Goal: Information Seeking & Learning: Learn about a topic

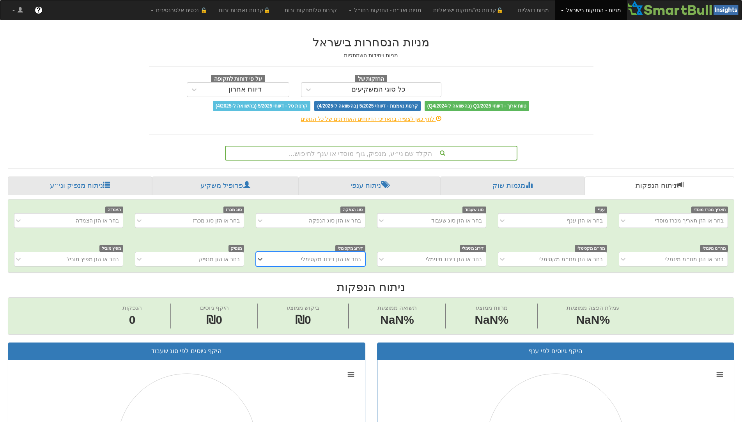
scroll to position [0, 7]
click at [400, 153] on div "הקלד שם ני״ע, מנפיק, גוף מוסדי או ענף לחיפוש..." at bounding box center [371, 153] width 291 height 13
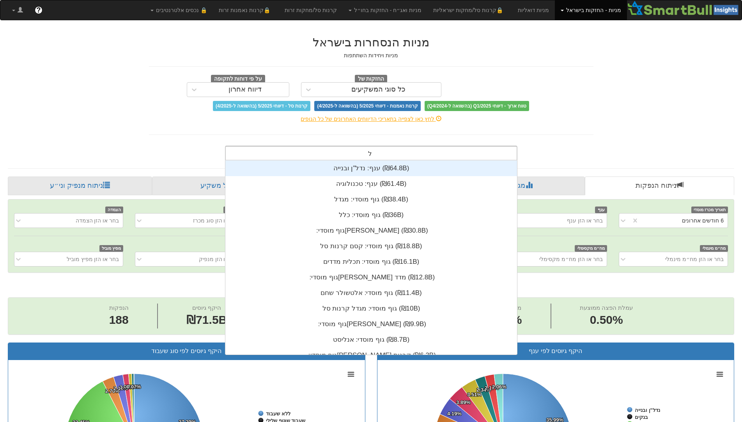
scroll to position [0, 0]
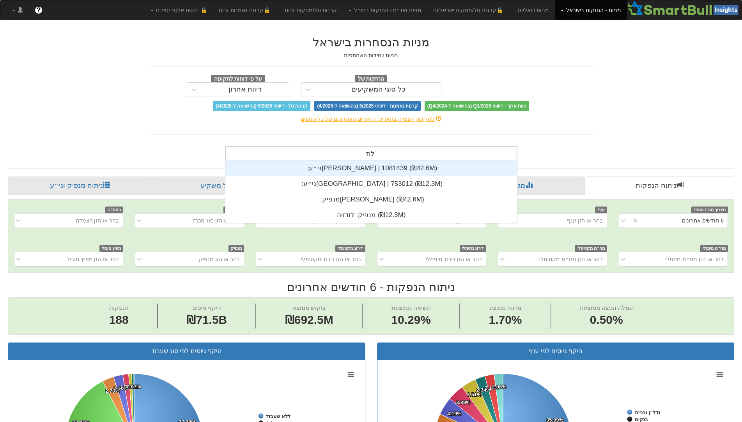
type input "[PERSON_NAME]"
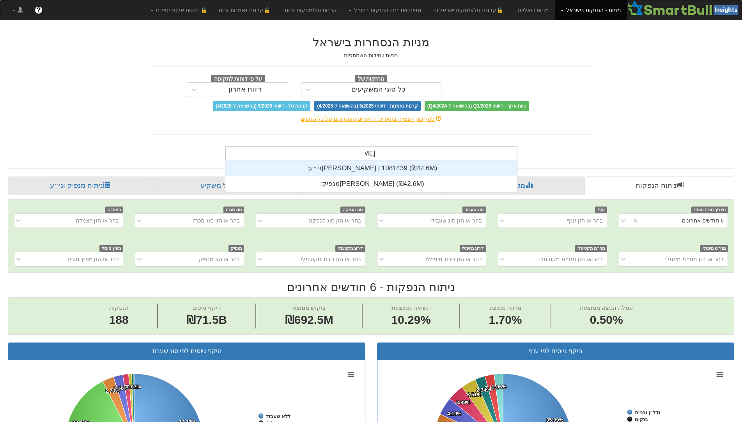
scroll to position [31, 0]
click at [375, 172] on div "ני״ע: ‏[PERSON_NAME] | 1081439 ‎(₪42.6M)‎" at bounding box center [371, 169] width 292 height 16
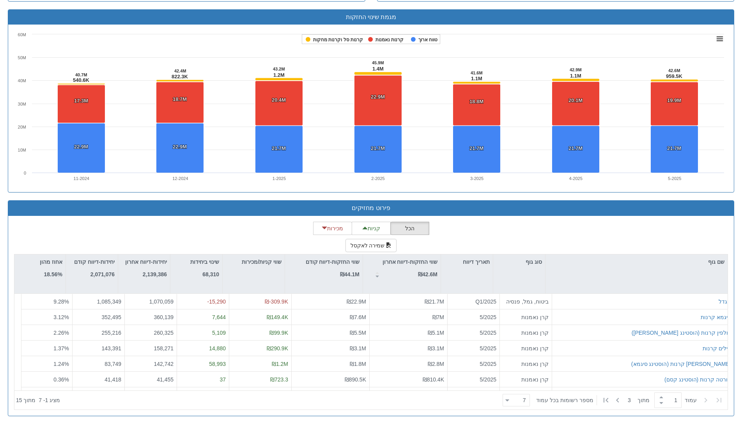
scroll to position [510, 0]
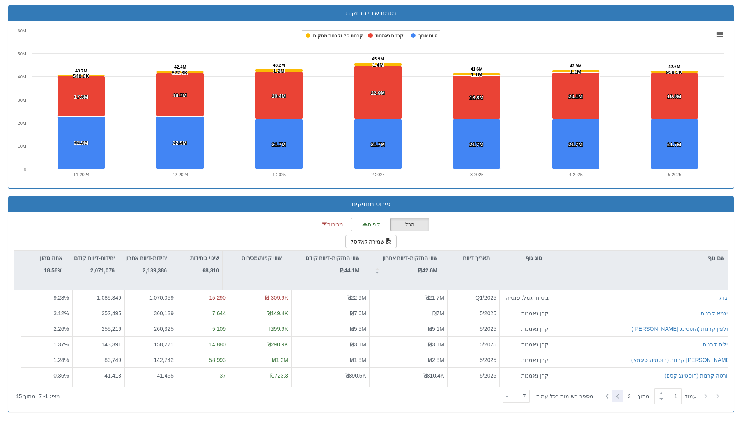
click at [618, 399] on icon at bounding box center [617, 396] width 9 height 9
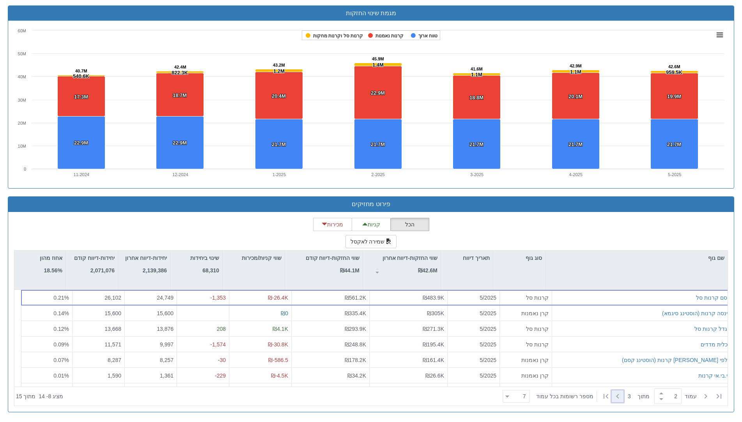
click at [617, 396] on icon at bounding box center [617, 396] width 9 height 9
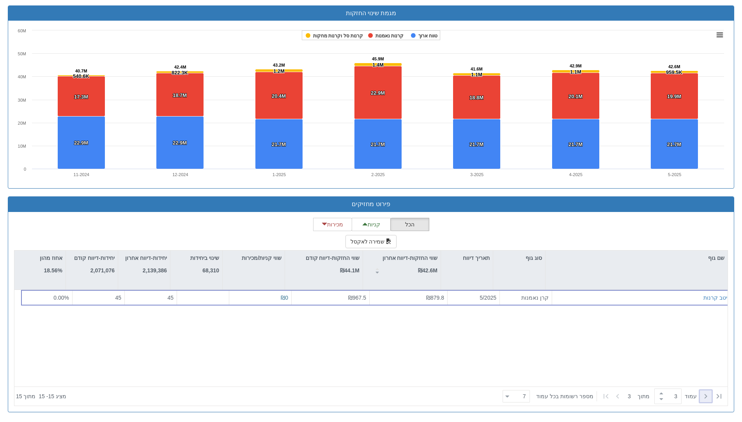
click at [704, 399] on icon at bounding box center [705, 396] width 9 height 9
type input "1"
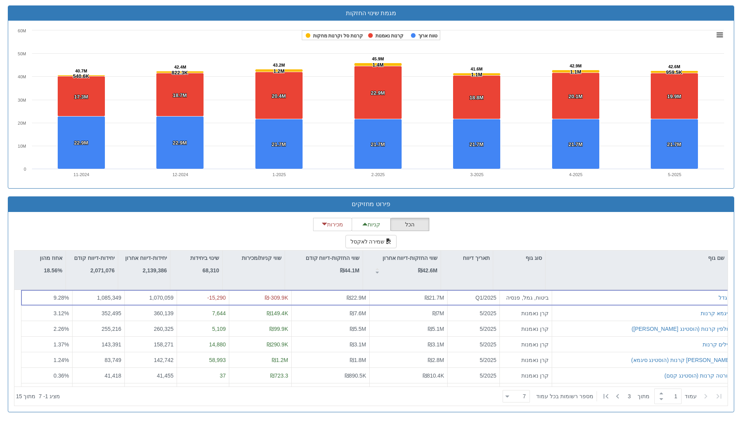
click at [704, 399] on icon at bounding box center [705, 396] width 9 height 9
